Goal: Find specific page/section: Find specific page/section

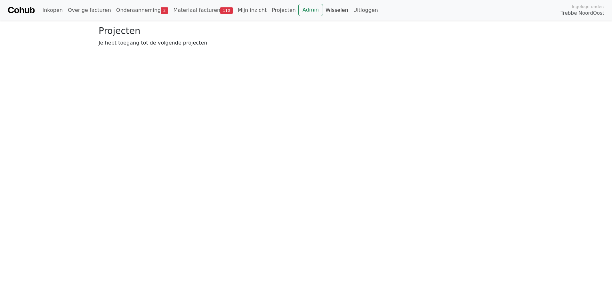
click at [323, 11] on link "Wisselen" at bounding box center [337, 10] width 28 height 13
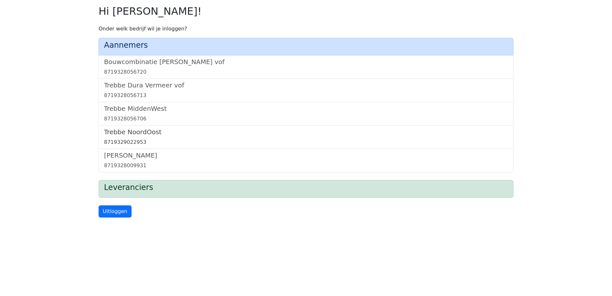
click at [136, 131] on h5 "Trebbe NoordOost" at bounding box center [306, 132] width 404 height 8
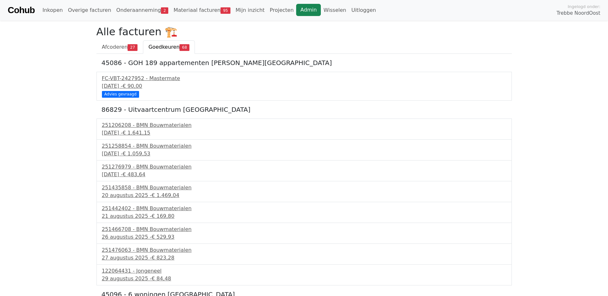
click at [296, 7] on link "Admin" at bounding box center [308, 10] width 25 height 12
